Goal: Task Accomplishment & Management: Manage account settings

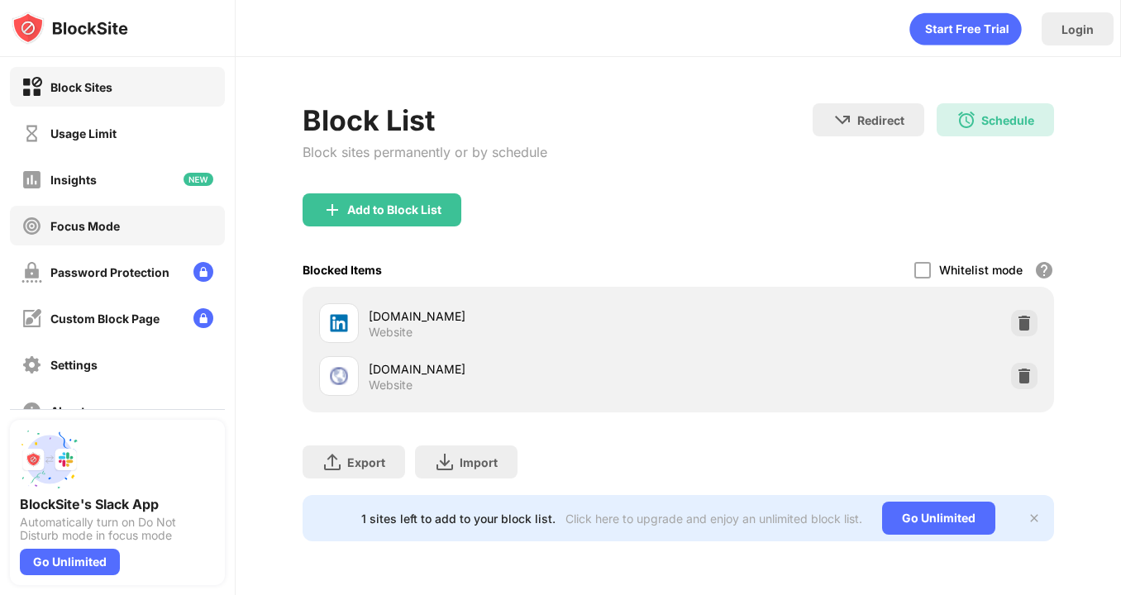
scroll to position [131, 0]
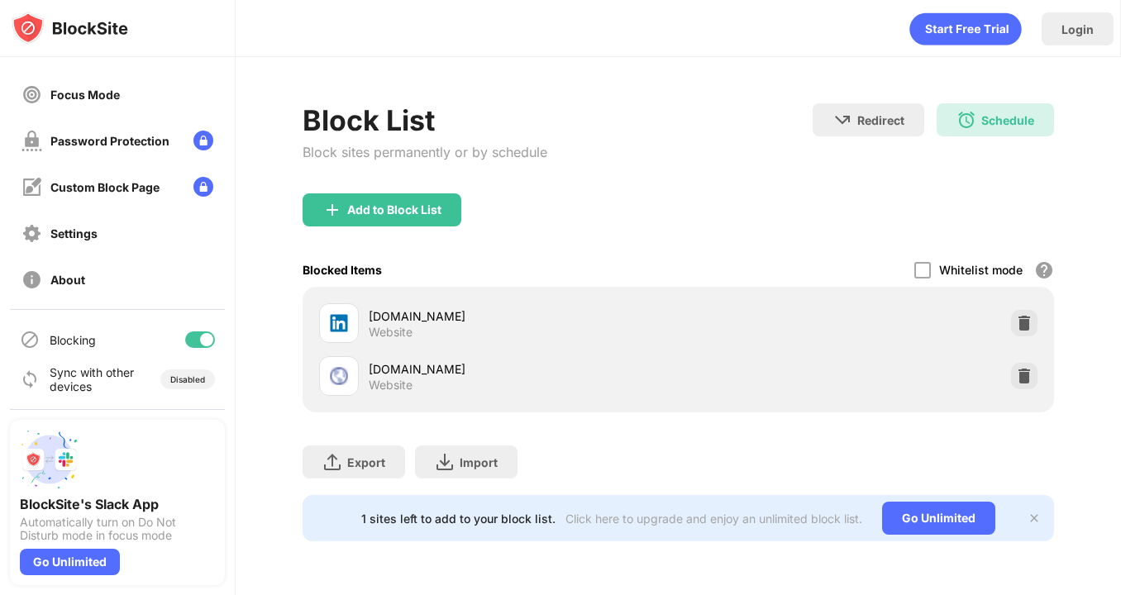
click at [208, 336] on div at bounding box center [206, 339] width 13 height 13
